Goal: Transaction & Acquisition: Obtain resource

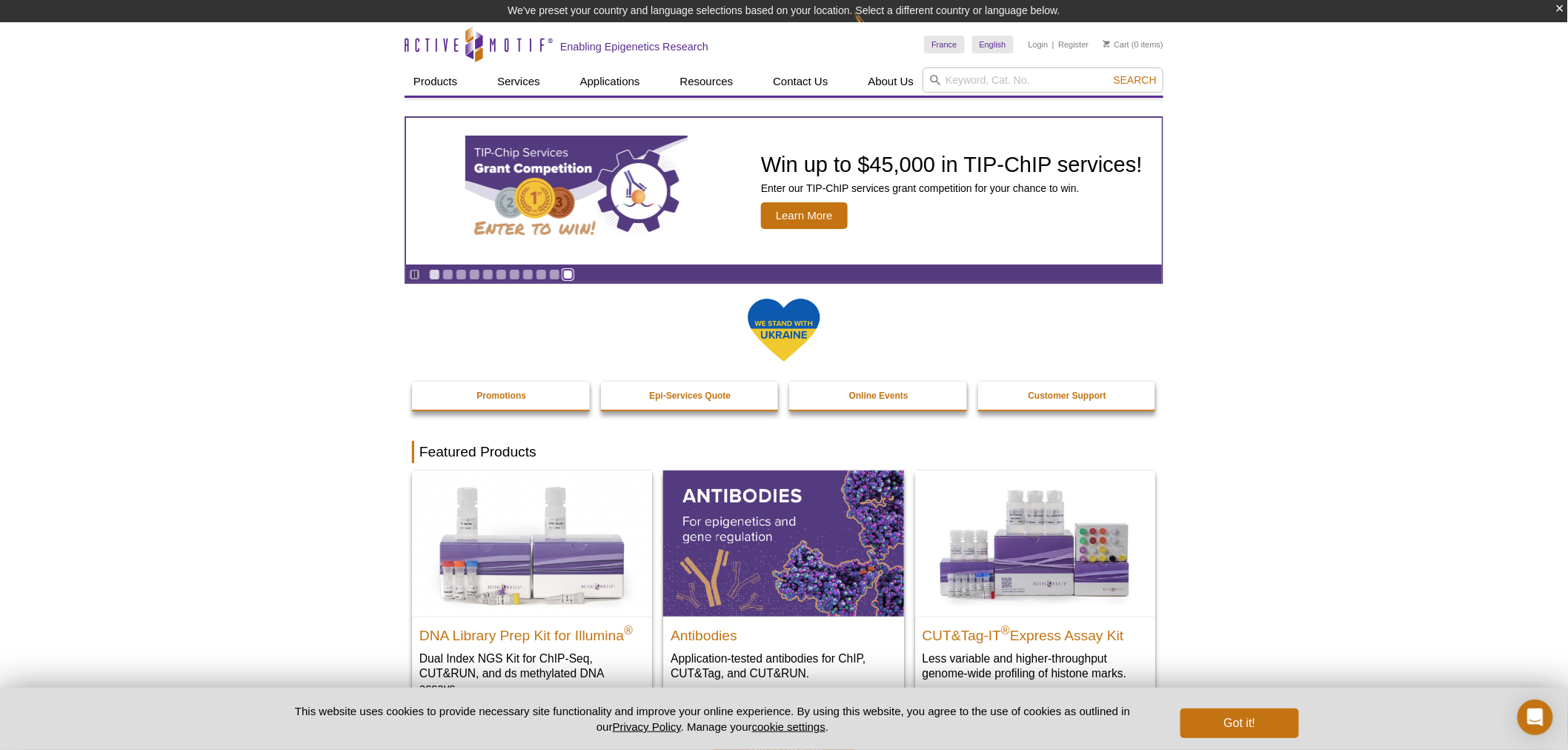
click at [574, 273] on link "Go to slide 11" at bounding box center [568, 275] width 11 height 11
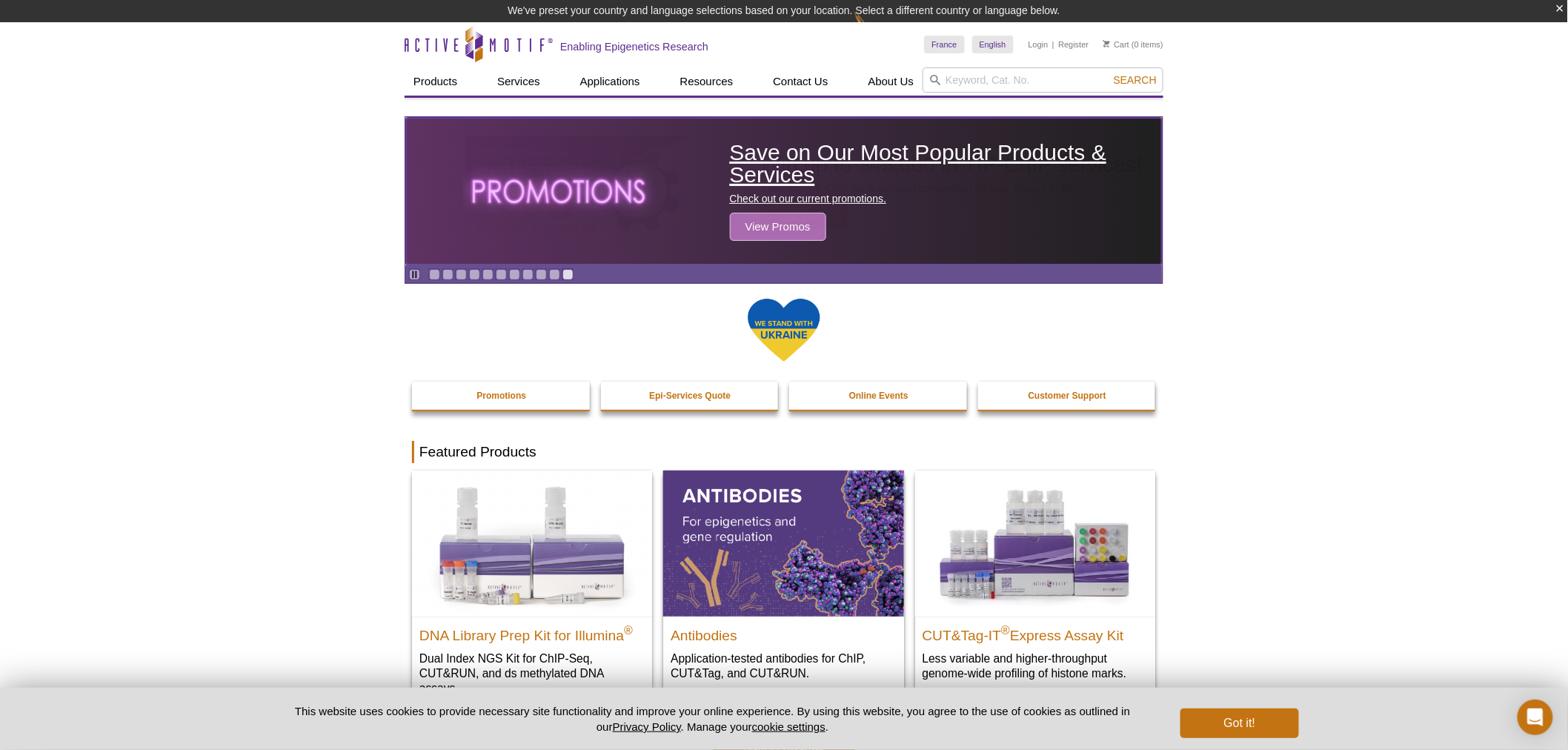
click at [747, 221] on span "View Promos" at bounding box center [777, 226] width 96 height 28
